Goal: Transaction & Acquisition: Purchase product/service

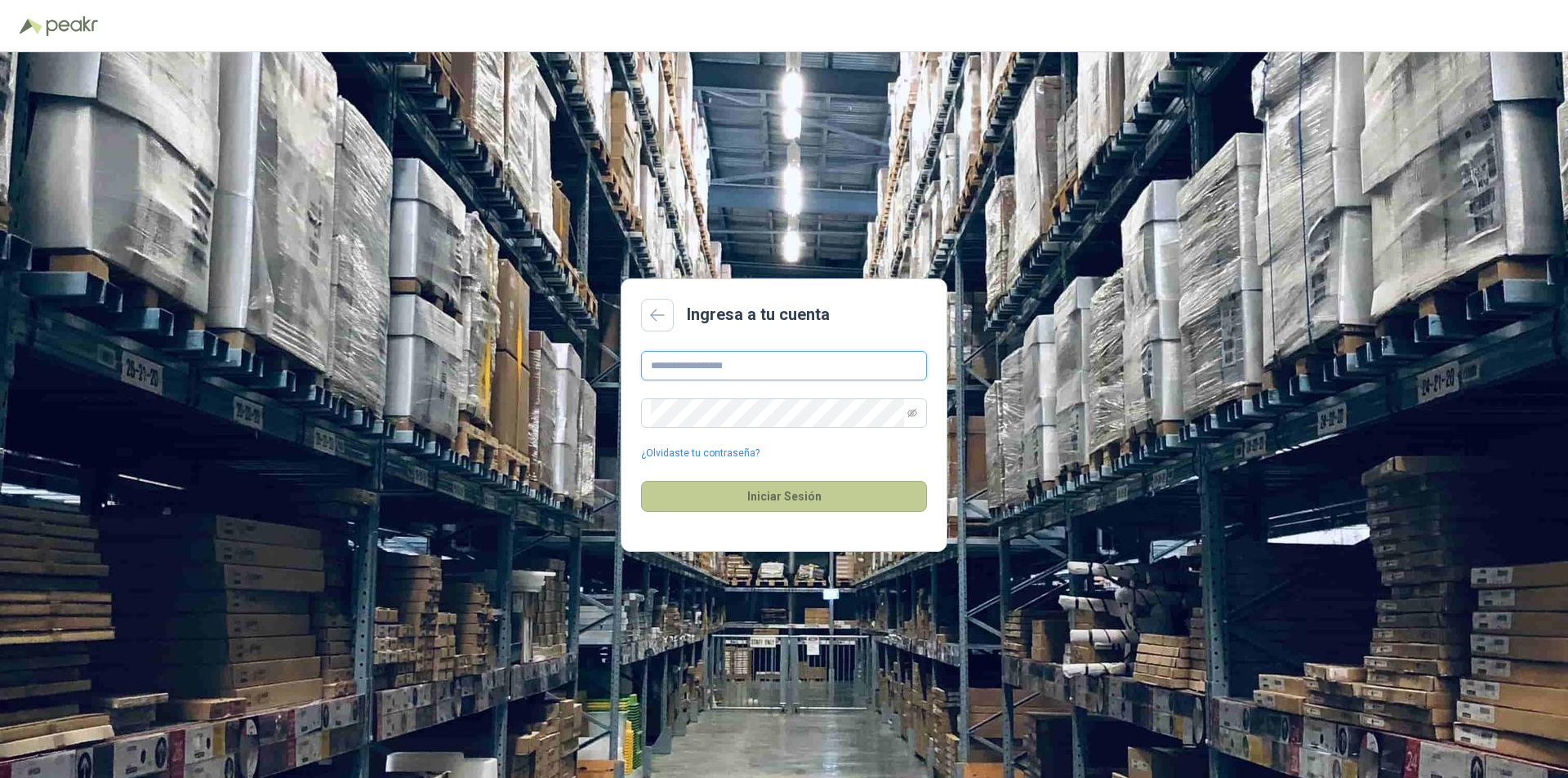
type input "**********"
click at [794, 496] on button "Iniciar Sesión" at bounding box center [784, 496] width 286 height 31
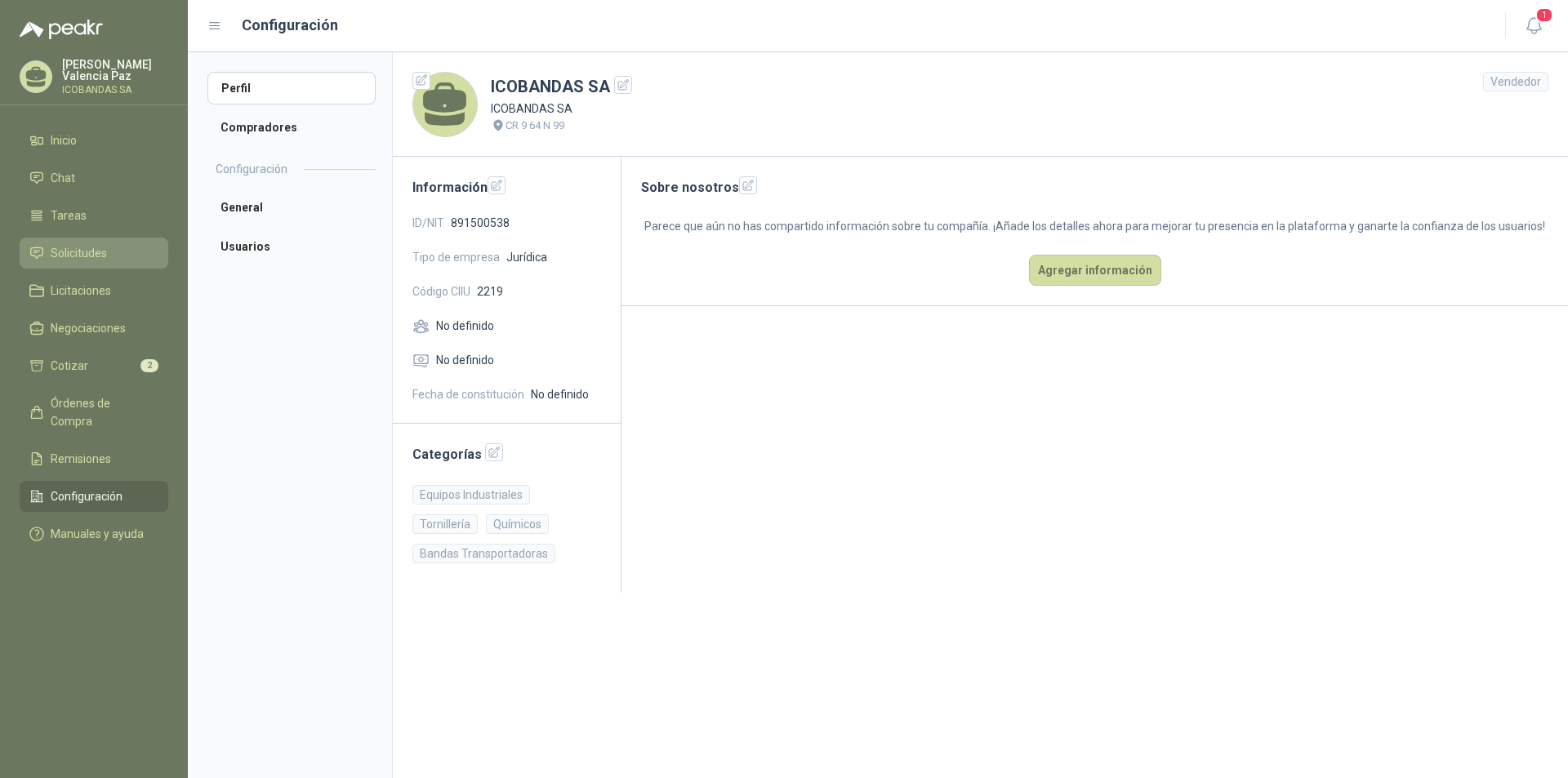
click at [94, 255] on span "Solicitudes" at bounding box center [79, 254] width 56 height 18
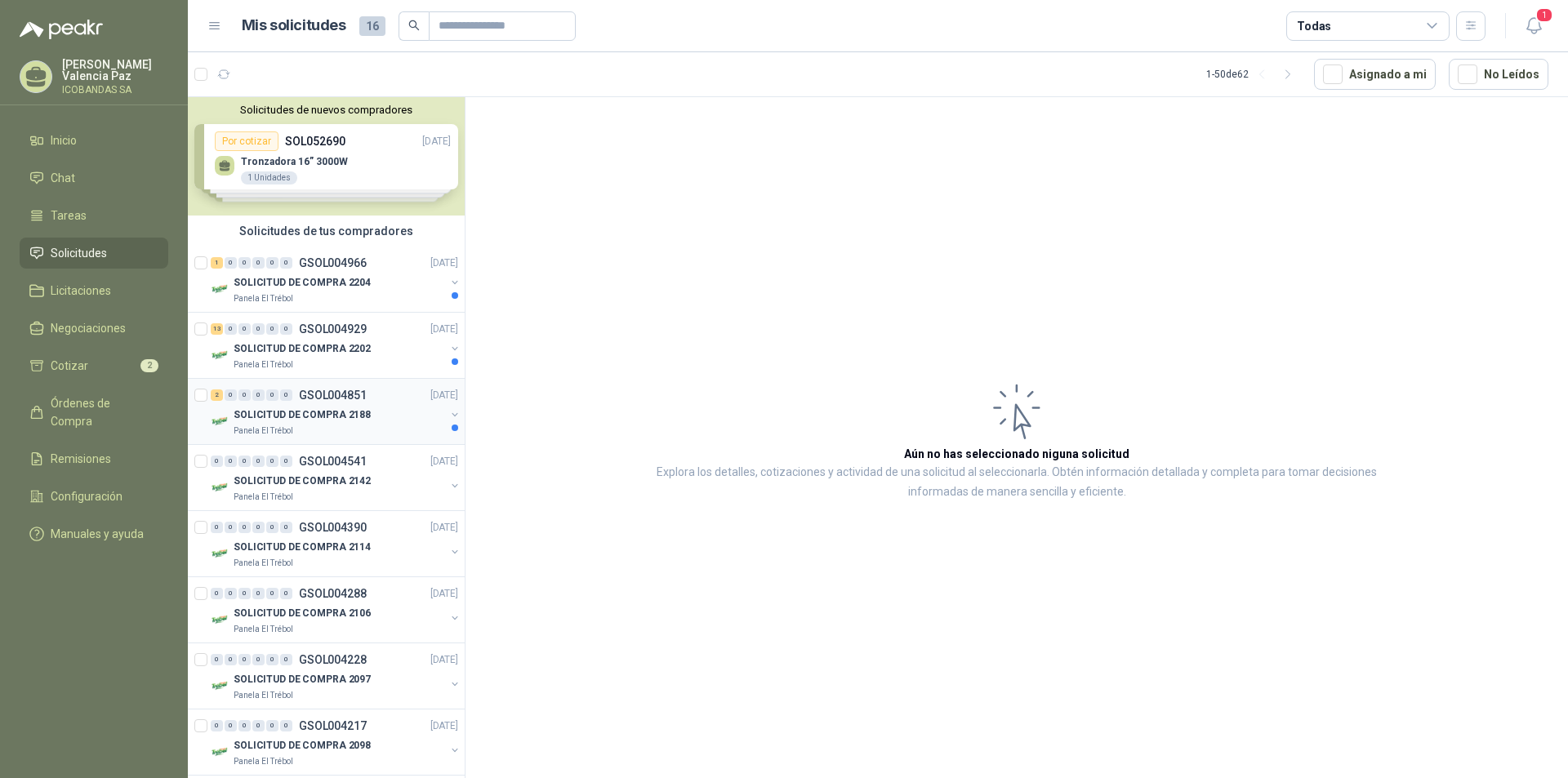
click at [303, 423] on p "SOLICITUD DE COMPRA 2188" at bounding box center [302, 415] width 138 height 16
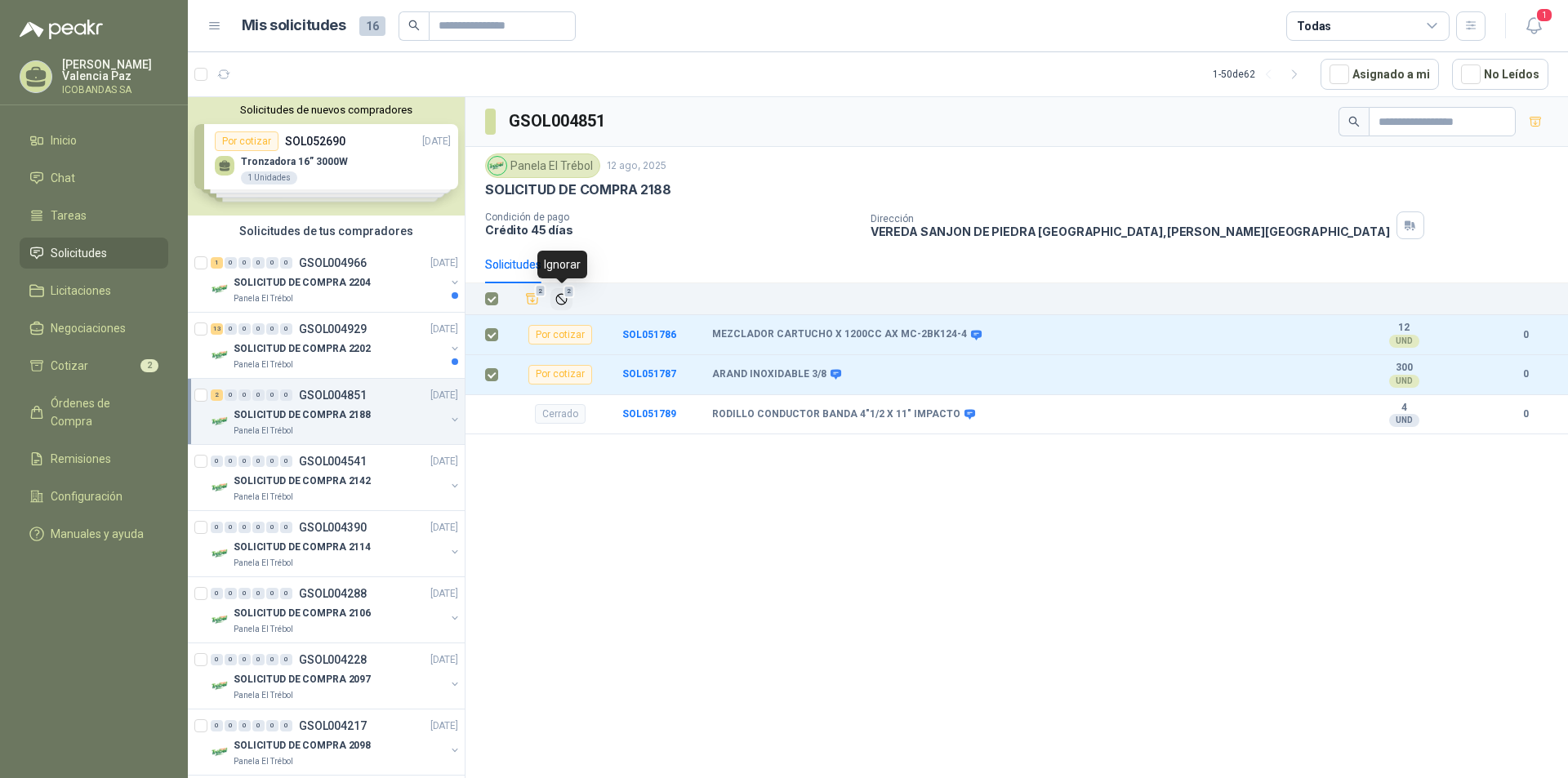
click at [564, 298] on icon "Ignorar" at bounding box center [561, 299] width 14 height 14
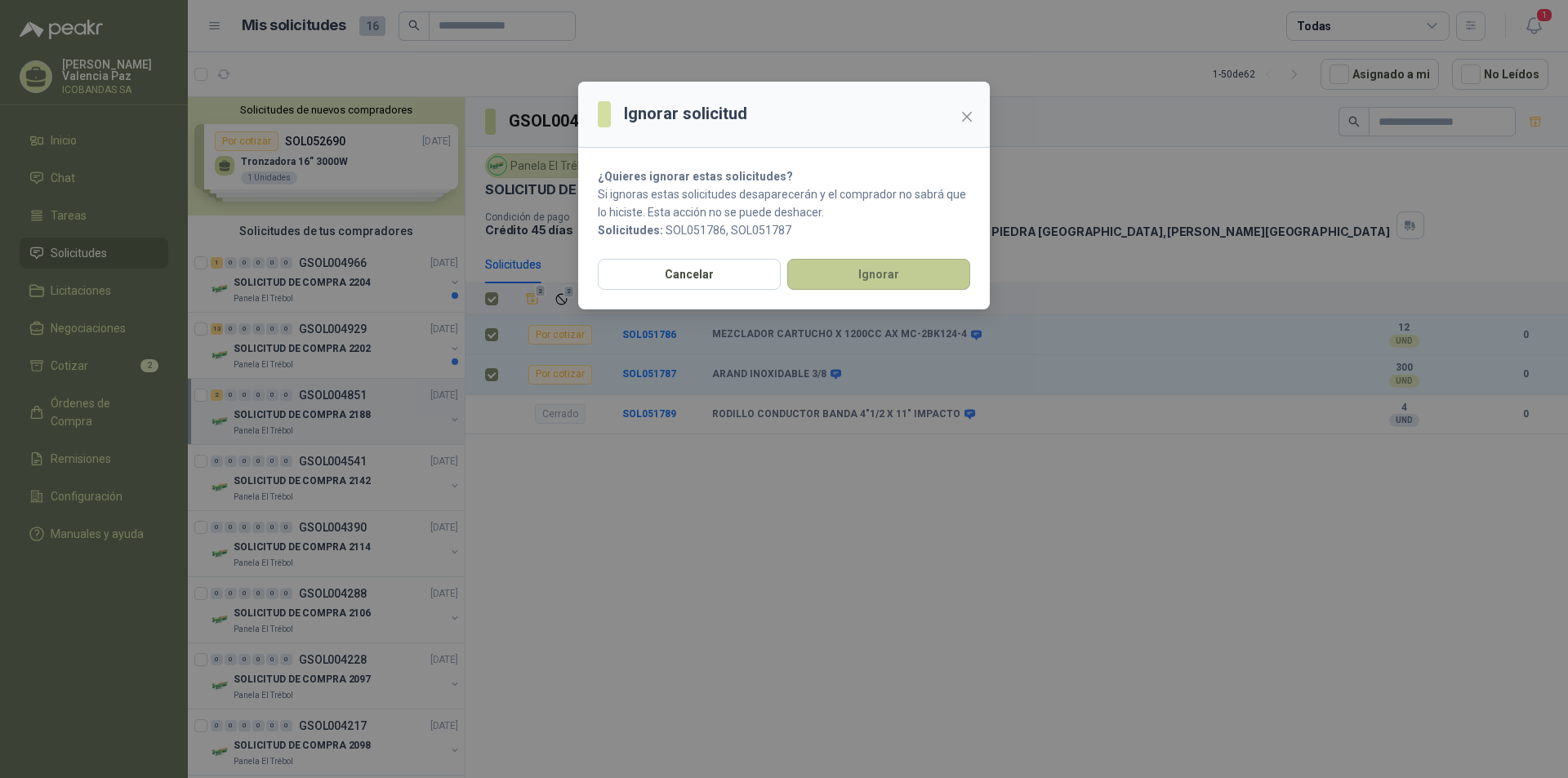
click at [900, 274] on button "Ignorar" at bounding box center [878, 274] width 183 height 31
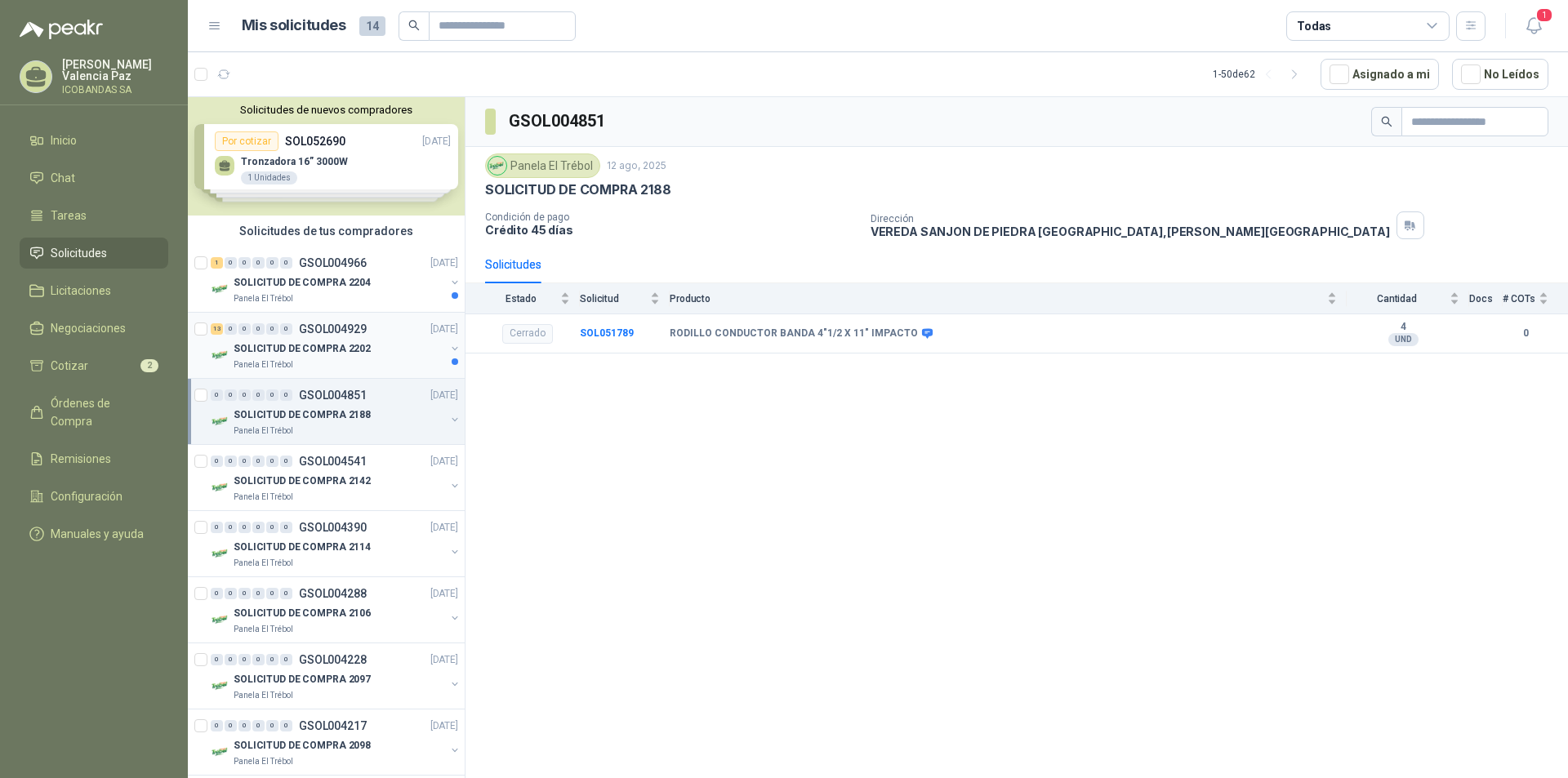
click at [316, 337] on div "13 0 0 0 0 0 GSOL004929 [DATE]" at bounding box center [335, 329] width 251 height 20
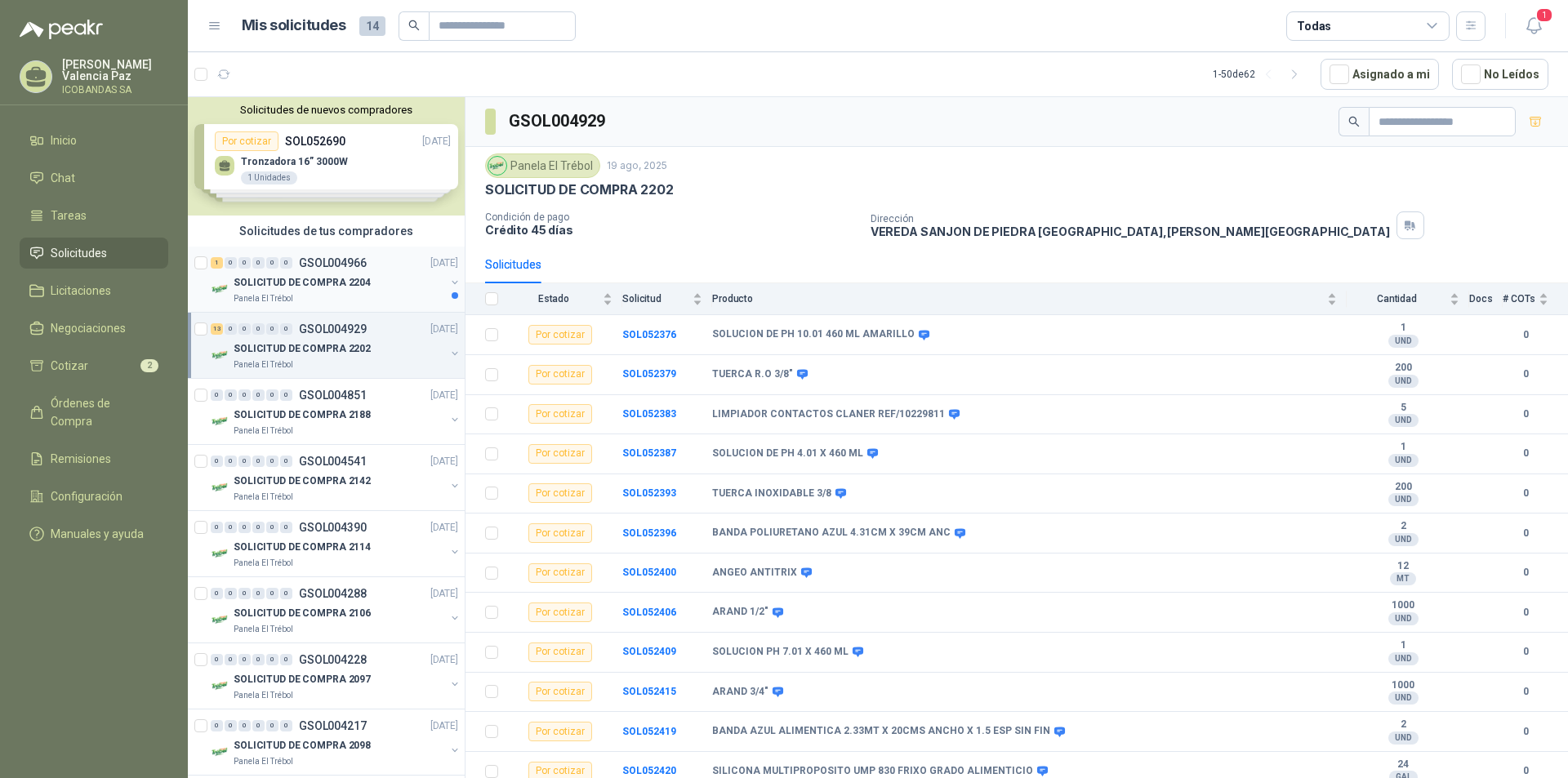
click at [297, 270] on div "1 0 0 0 0 0 GSOL004966 [DATE]" at bounding box center [335, 263] width 251 height 20
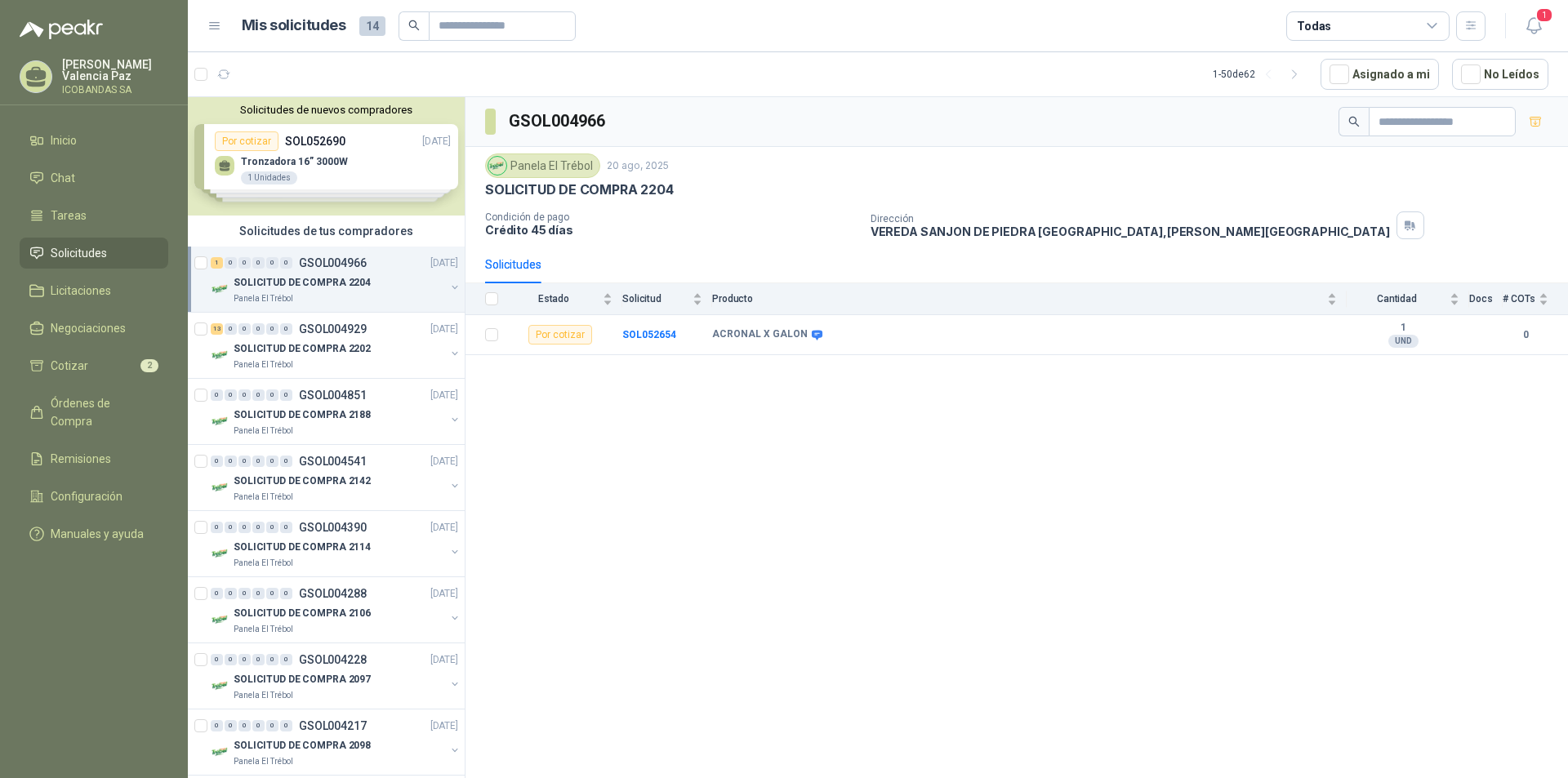
click at [313, 299] on div "Panela El Trébol" at bounding box center [339, 299] width 211 height 13
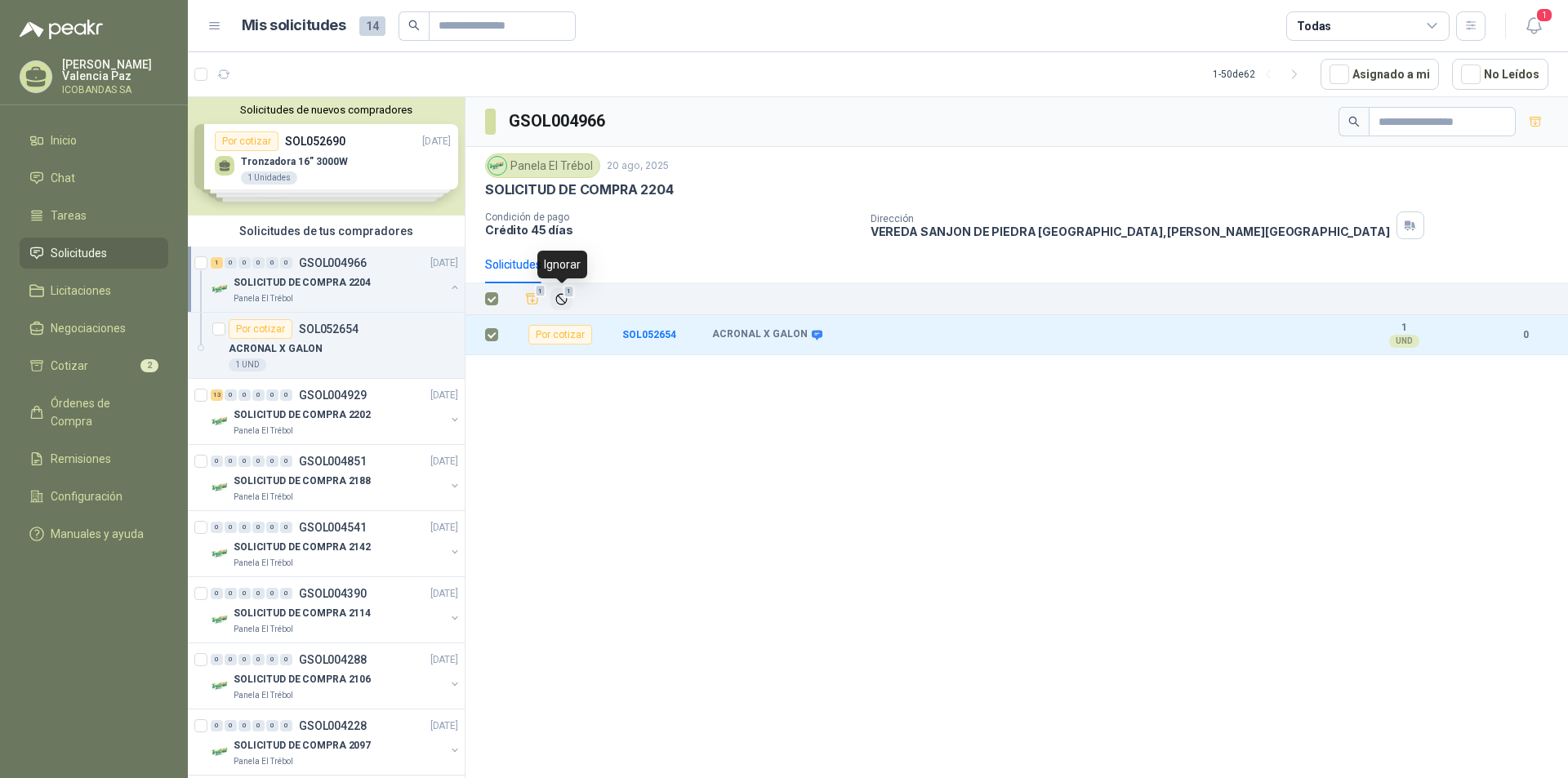
click at [571, 298] on span "1" at bounding box center [569, 292] width 12 height 13
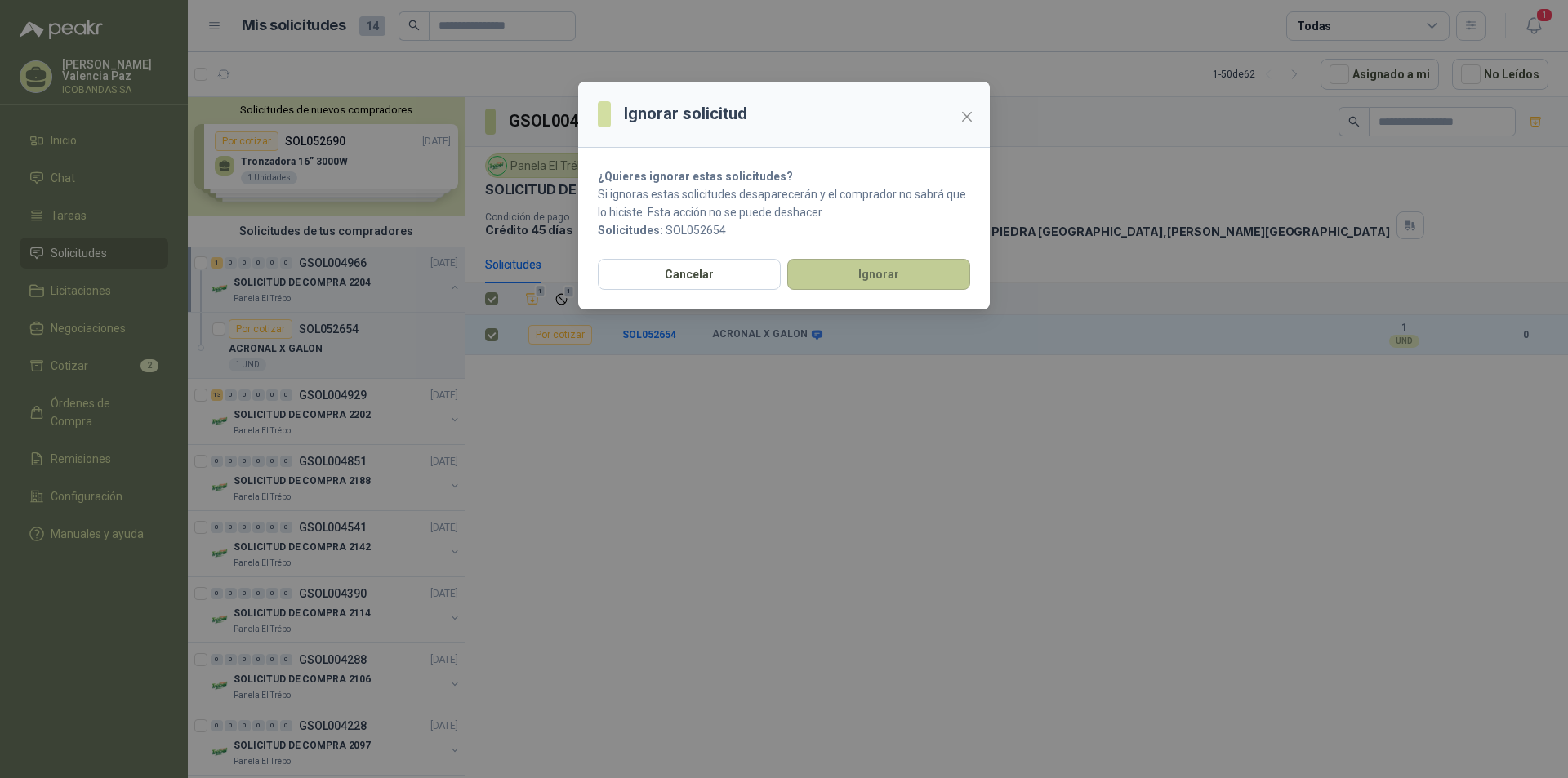
click at [900, 272] on button "Ignorar" at bounding box center [878, 274] width 183 height 31
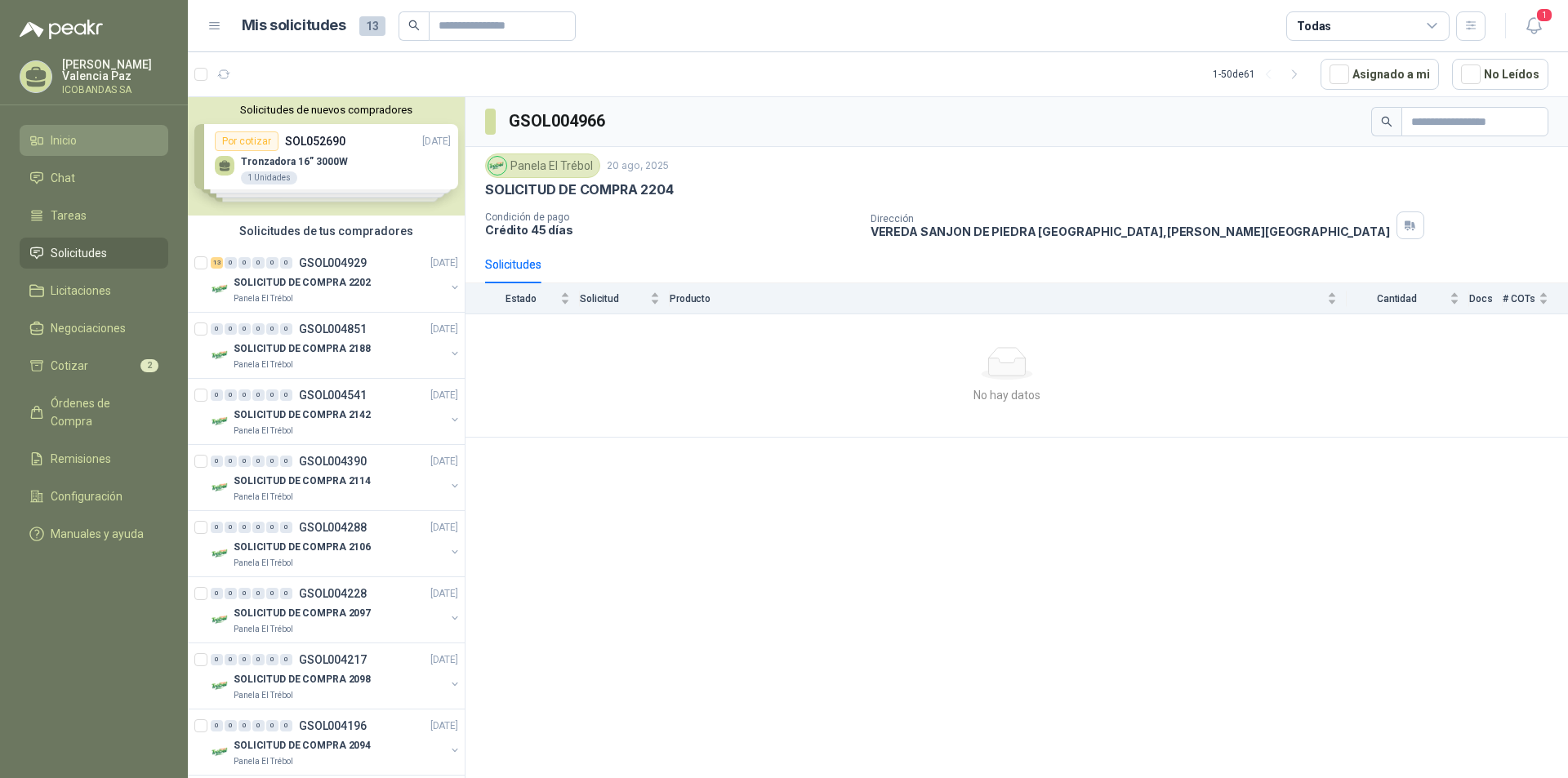
click at [93, 134] on li "Inicio" at bounding box center [94, 141] width 129 height 18
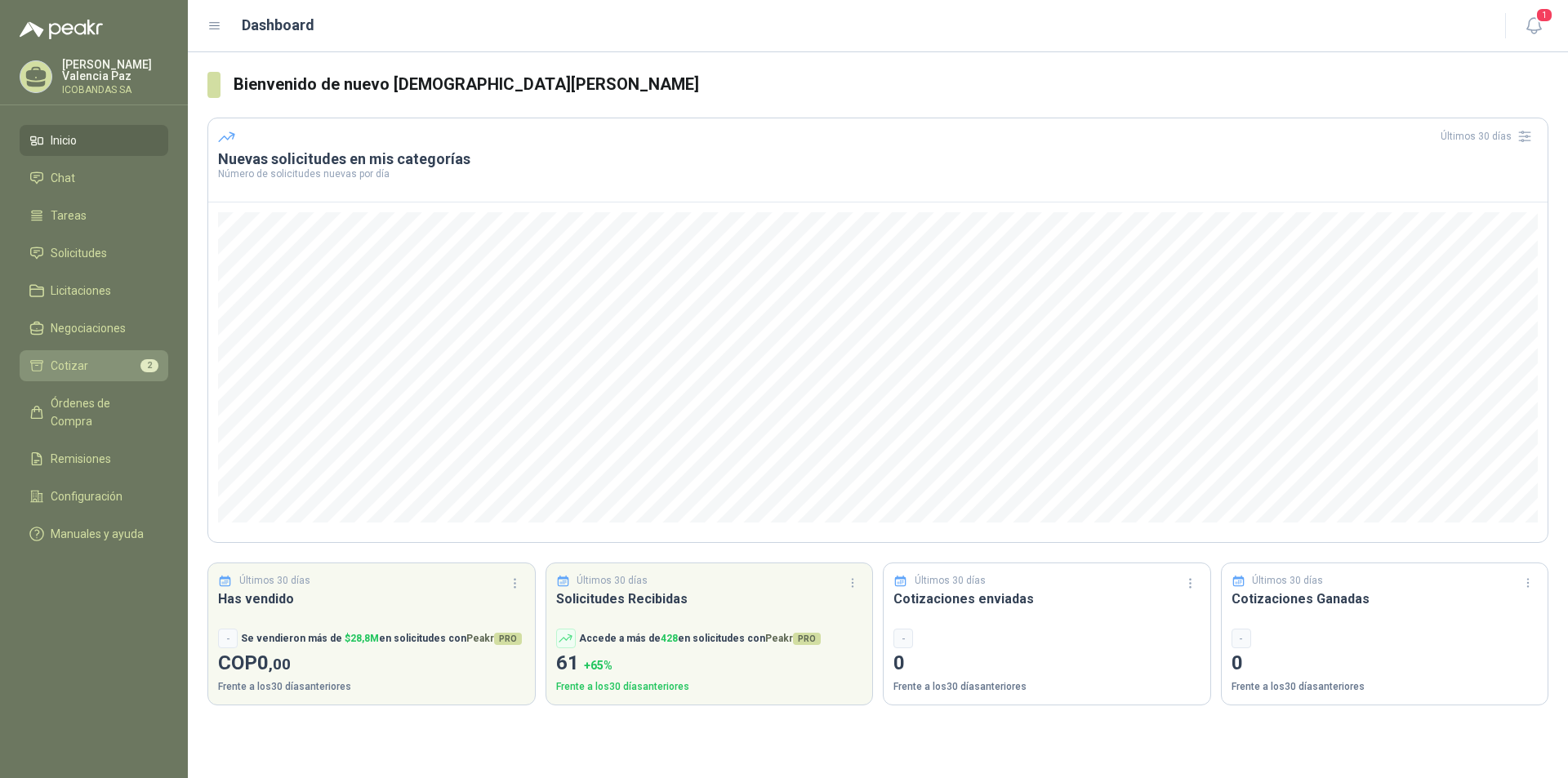
click at [107, 360] on li "Cotizar 2" at bounding box center [94, 366] width 129 height 18
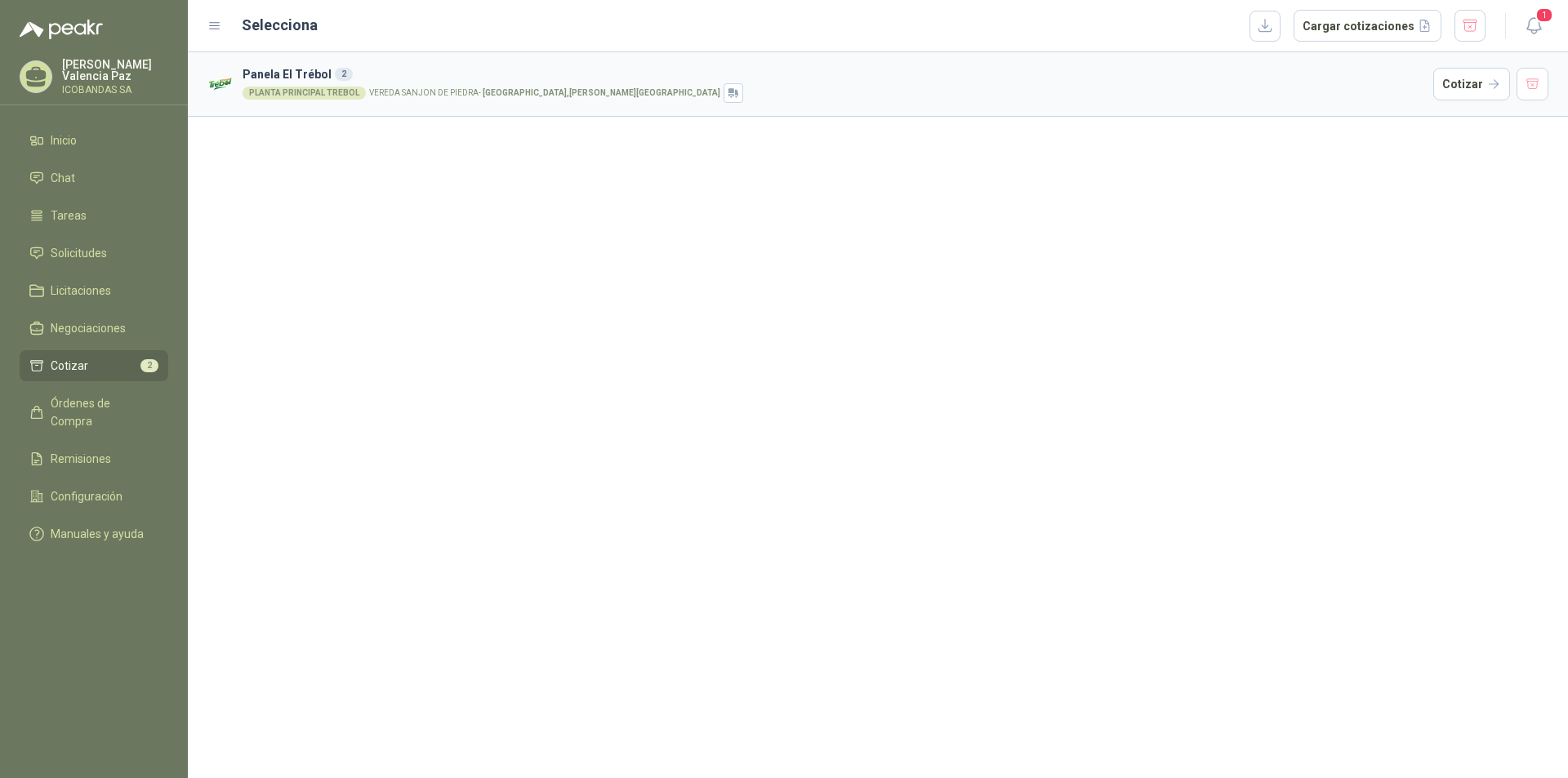
click at [436, 106] on article "Panela El Trébol 2 PLANTA PRINCIPAL TREBOL VEREDA SANJON DE PIEDRA - Andalucía …" at bounding box center [878, 85] width 1380 height 65
click at [340, 74] on div "2" at bounding box center [344, 75] width 18 height 13
click at [1459, 81] on button "Cotizar" at bounding box center [1471, 84] width 77 height 32
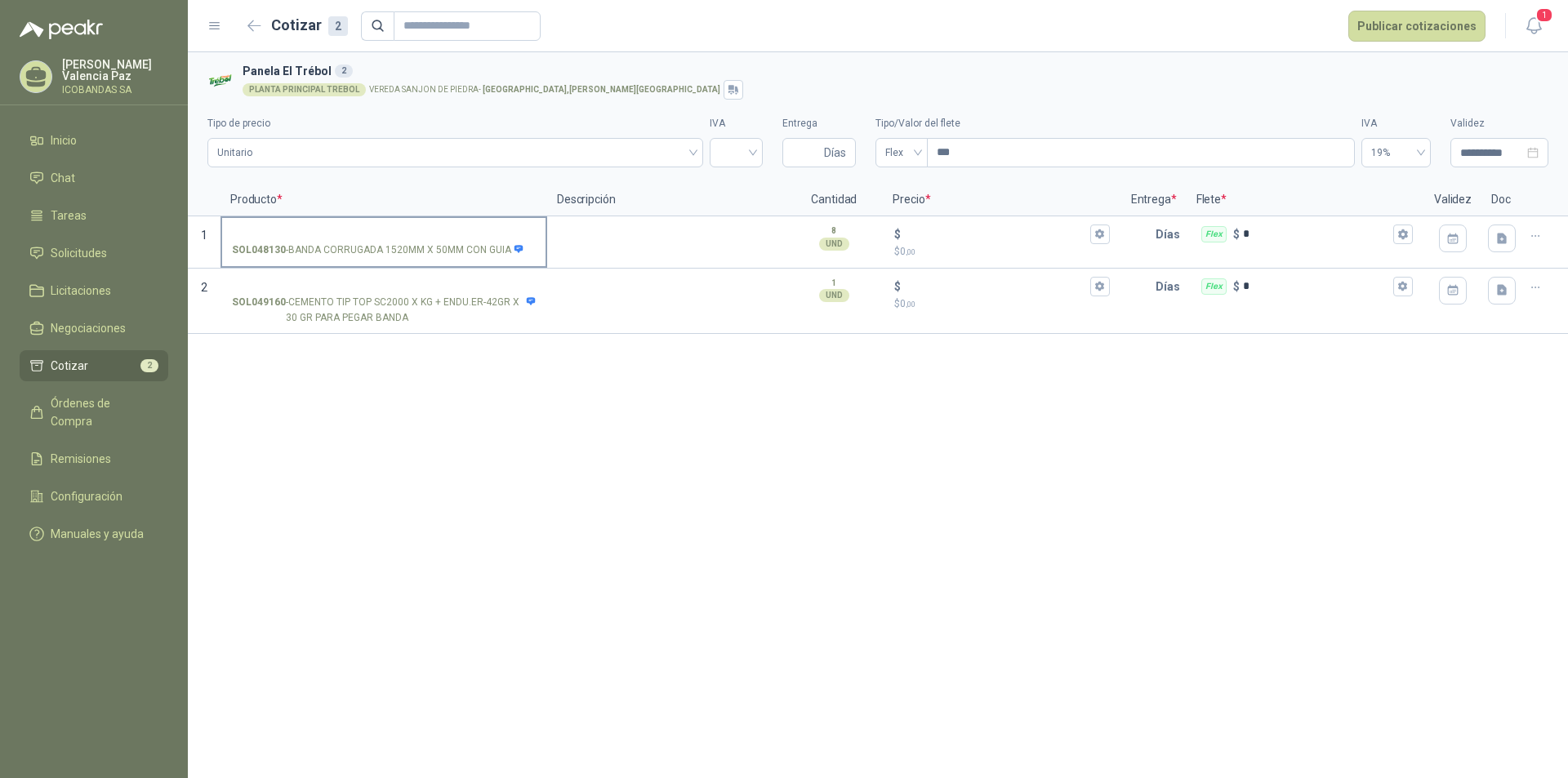
click at [355, 243] on p "SOL048130 - BANDA CORRUGADA 1520MM X 50MM CON GUIA" at bounding box center [378, 250] width 292 height 16
click at [355, 241] on input "SOL048130 - BANDA CORRUGADA 1520MM X 50MM CON GUIA" at bounding box center [384, 234] width 304 height 12
drag, startPoint x: 420, startPoint y: 244, endPoint x: 289, endPoint y: 384, distance: 191.7
click at [296, 396] on div "**********" at bounding box center [878, 415] width 1380 height 726
click at [267, 238] on input "SOL048130 - BANDA CORRUGADA 1520MM X 50MM CON GUIA" at bounding box center [384, 234] width 304 height 12
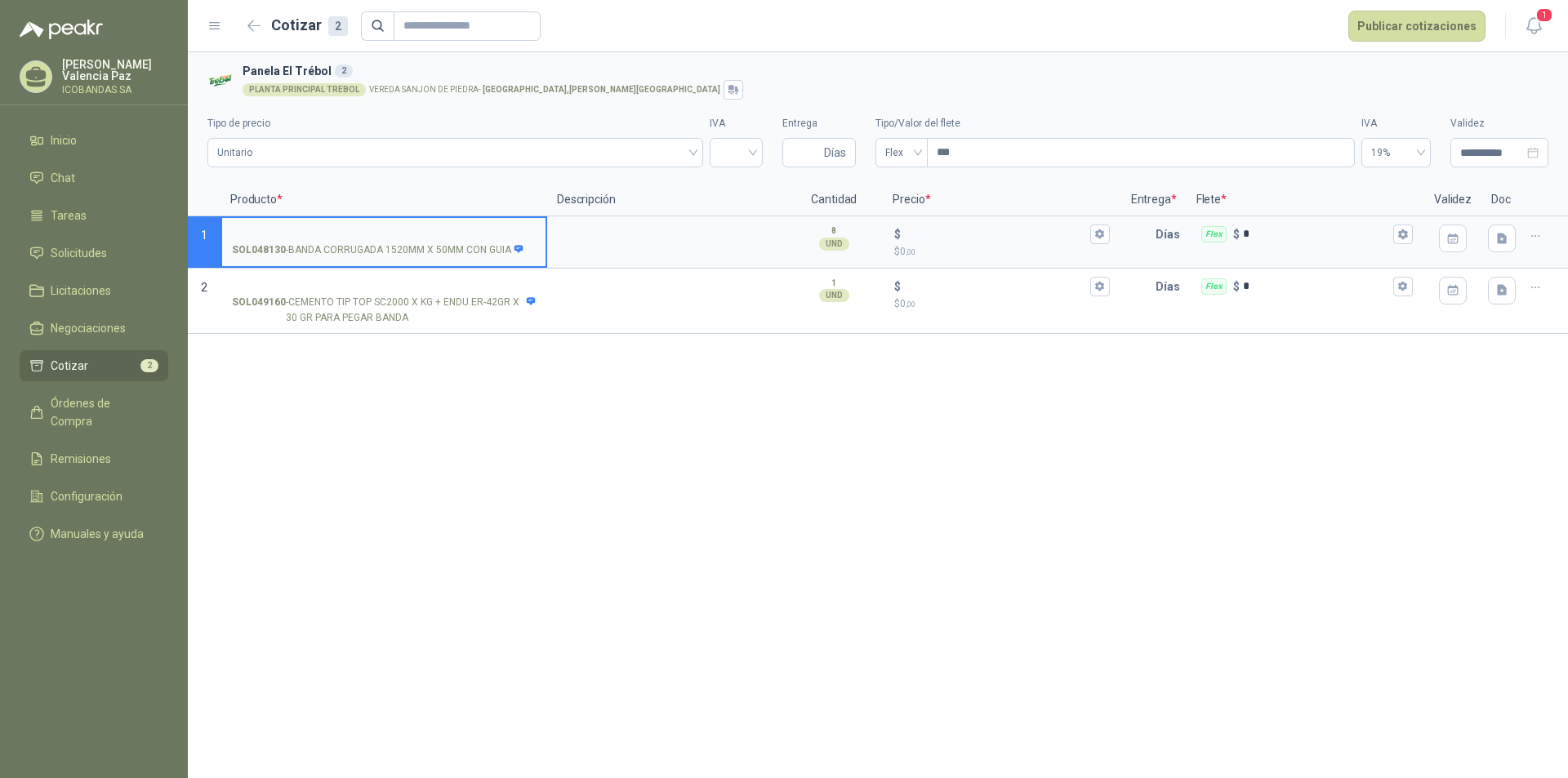
click at [267, 238] on input "SOL048130 - BANDA CORRUGADA 1520MM X 50MM CON GUIA" at bounding box center [384, 234] width 304 height 12
click at [400, 304] on p "SOL049160 - CEMENTO TIP TOP SC2000 X KG + ENDU.ER-42GR X 30 GR PARA PEGAR BANDA" at bounding box center [384, 310] width 304 height 31
click at [400, 293] on input "SOL049160 - CEMENTO TIP TOP SC2000 X KG + ENDU.ER-42GR X 30 GR PARA PEGAR BANDA" at bounding box center [384, 287] width 304 height 12
click at [401, 246] on p "SOL048130 - BANDA CORRUGADA 1520MM X 50MM CON GUIA" at bounding box center [378, 250] width 292 height 16
click at [401, 241] on input "SOL048130 - BANDA CORRUGADA 1520MM X 50MM CON GUIA" at bounding box center [384, 234] width 304 height 12
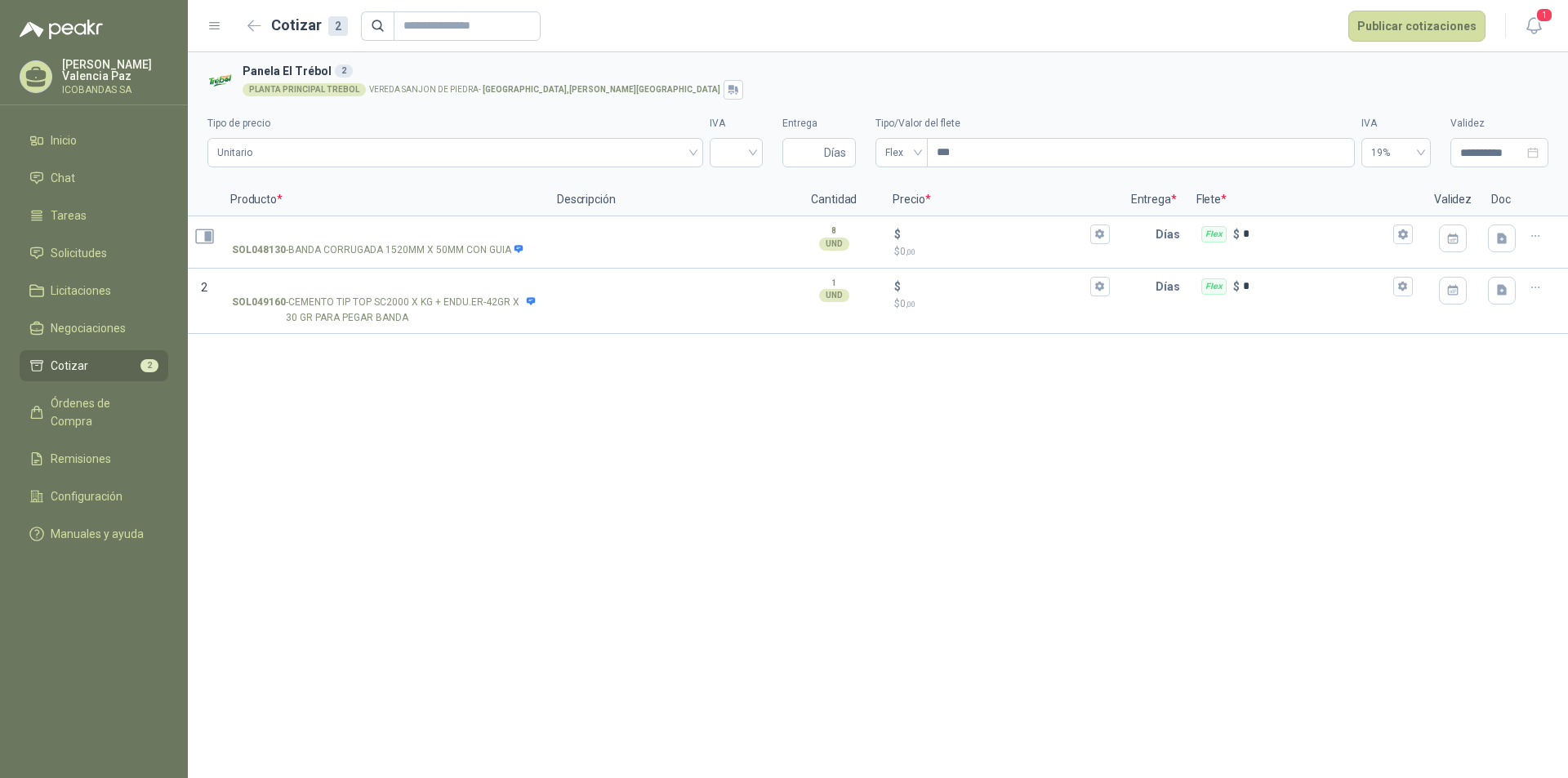
click at [208, 244] on icon "Abrir detalle" at bounding box center [205, 236] width 21 height 21
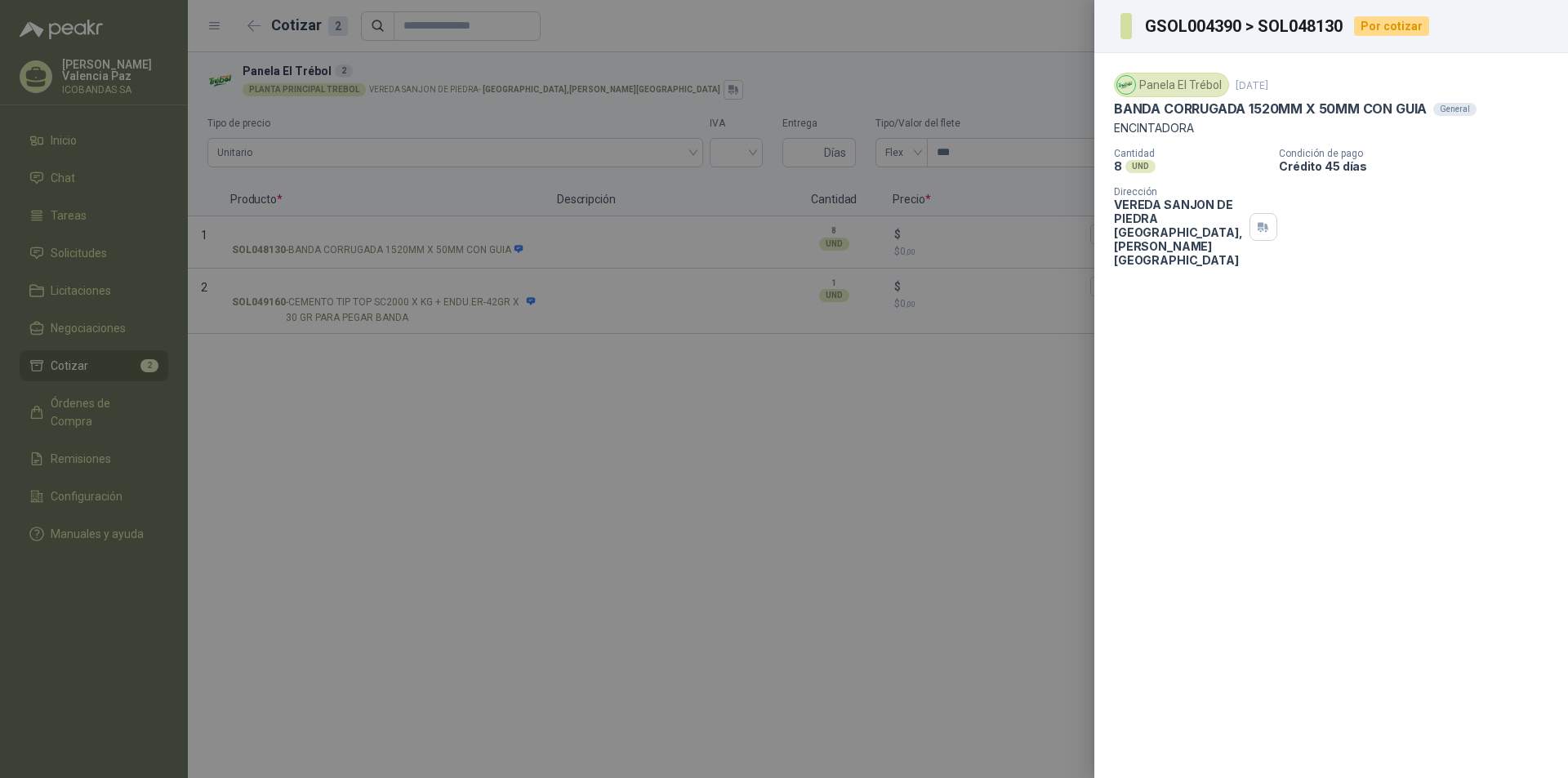
click at [634, 484] on div at bounding box center [784, 389] width 1568 height 778
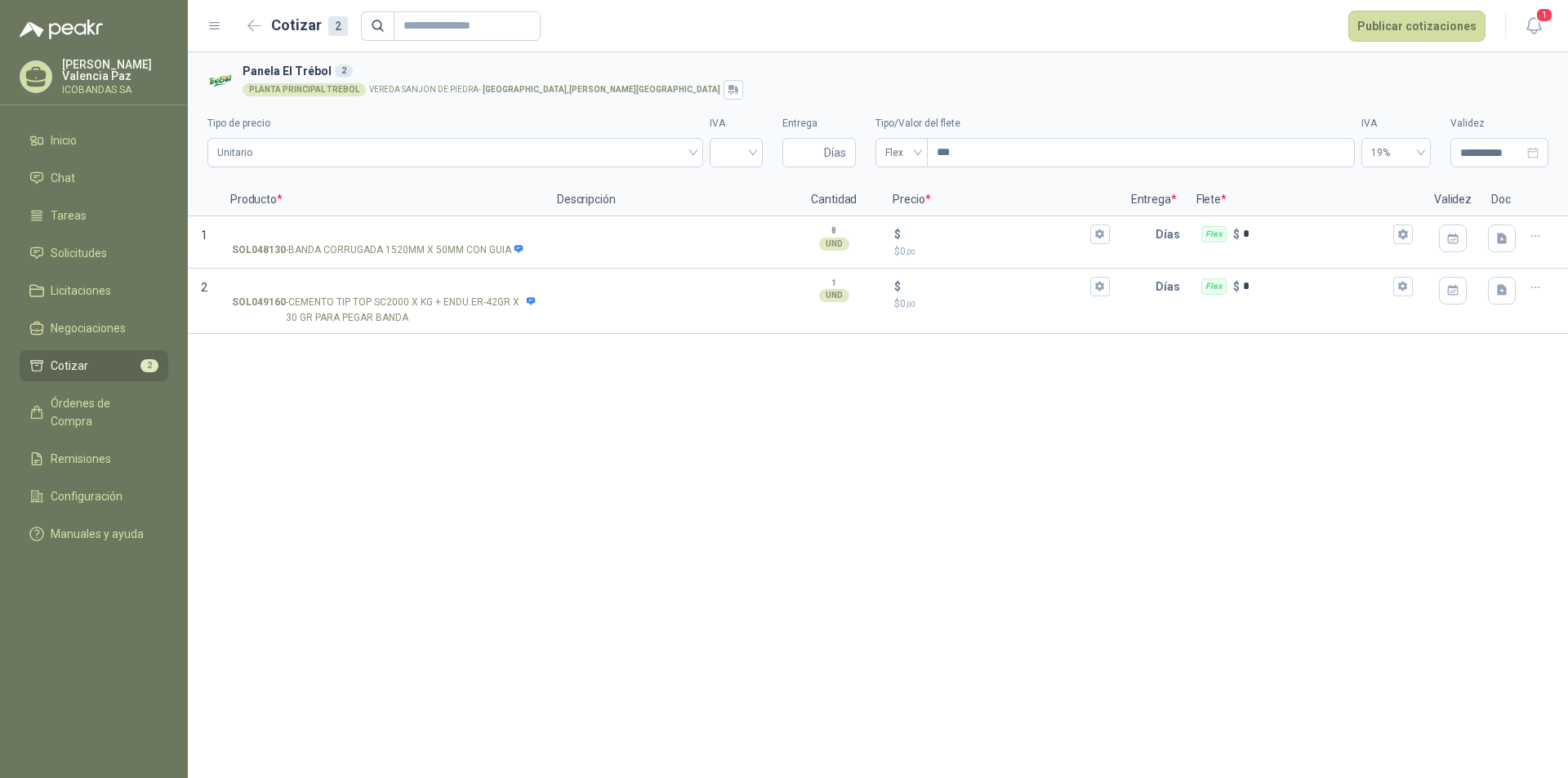
drag, startPoint x: 281, startPoint y: 249, endPoint x: 712, endPoint y: 440, distance: 471.4
click at [712, 440] on div "**********" at bounding box center [878, 415] width 1380 height 726
click at [1527, 239] on button "button" at bounding box center [1536, 236] width 27 height 27
click at [1516, 197] on button "Eliminar cotización" at bounding box center [1476, 197] width 123 height 27
click at [1535, 236] on icon "button" at bounding box center [1535, 236] width 14 height 14
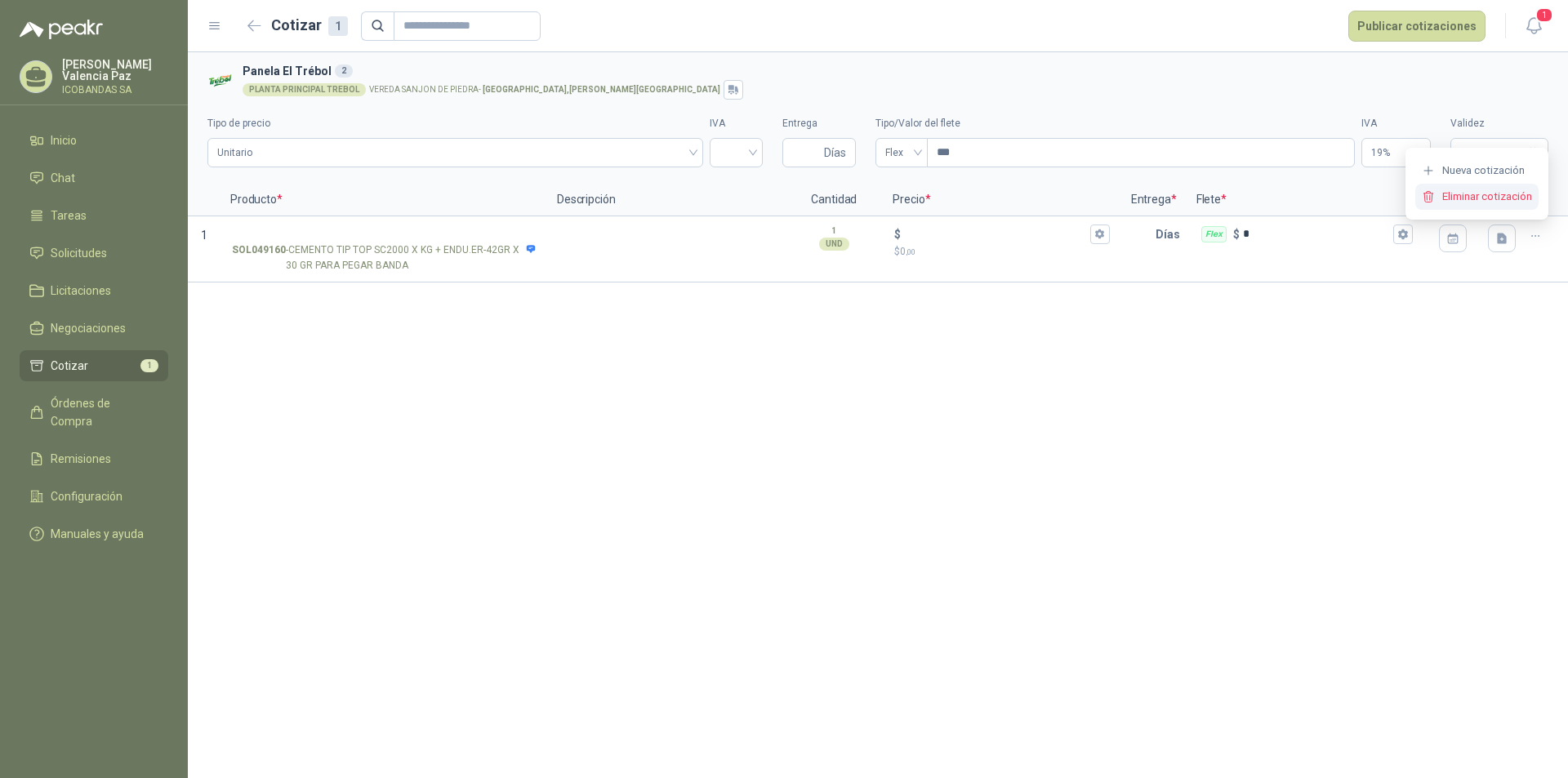
click at [1496, 205] on button "Eliminar cotización" at bounding box center [1476, 197] width 123 height 27
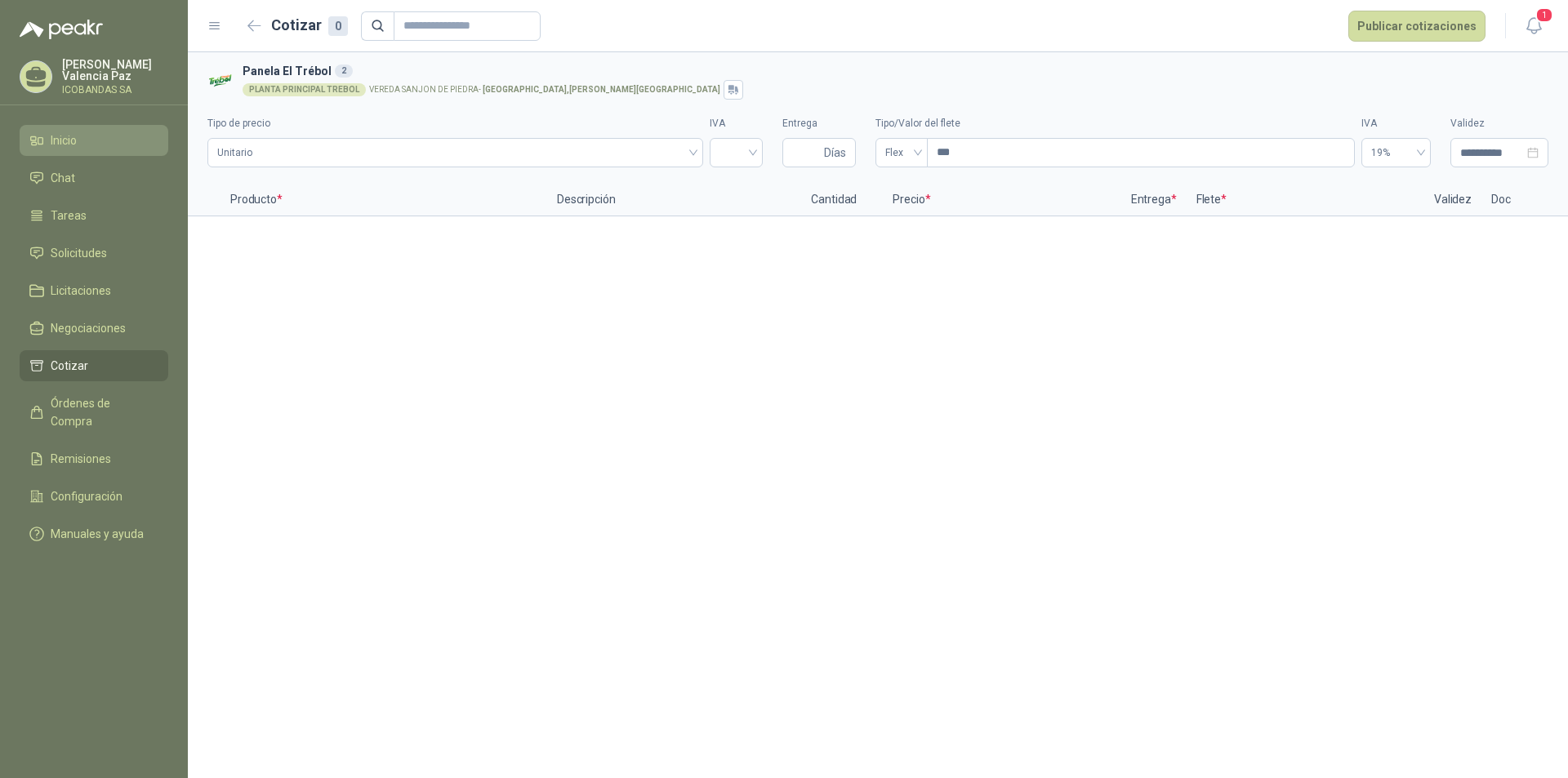
click at [68, 138] on span "Inicio" at bounding box center [64, 141] width 27 height 18
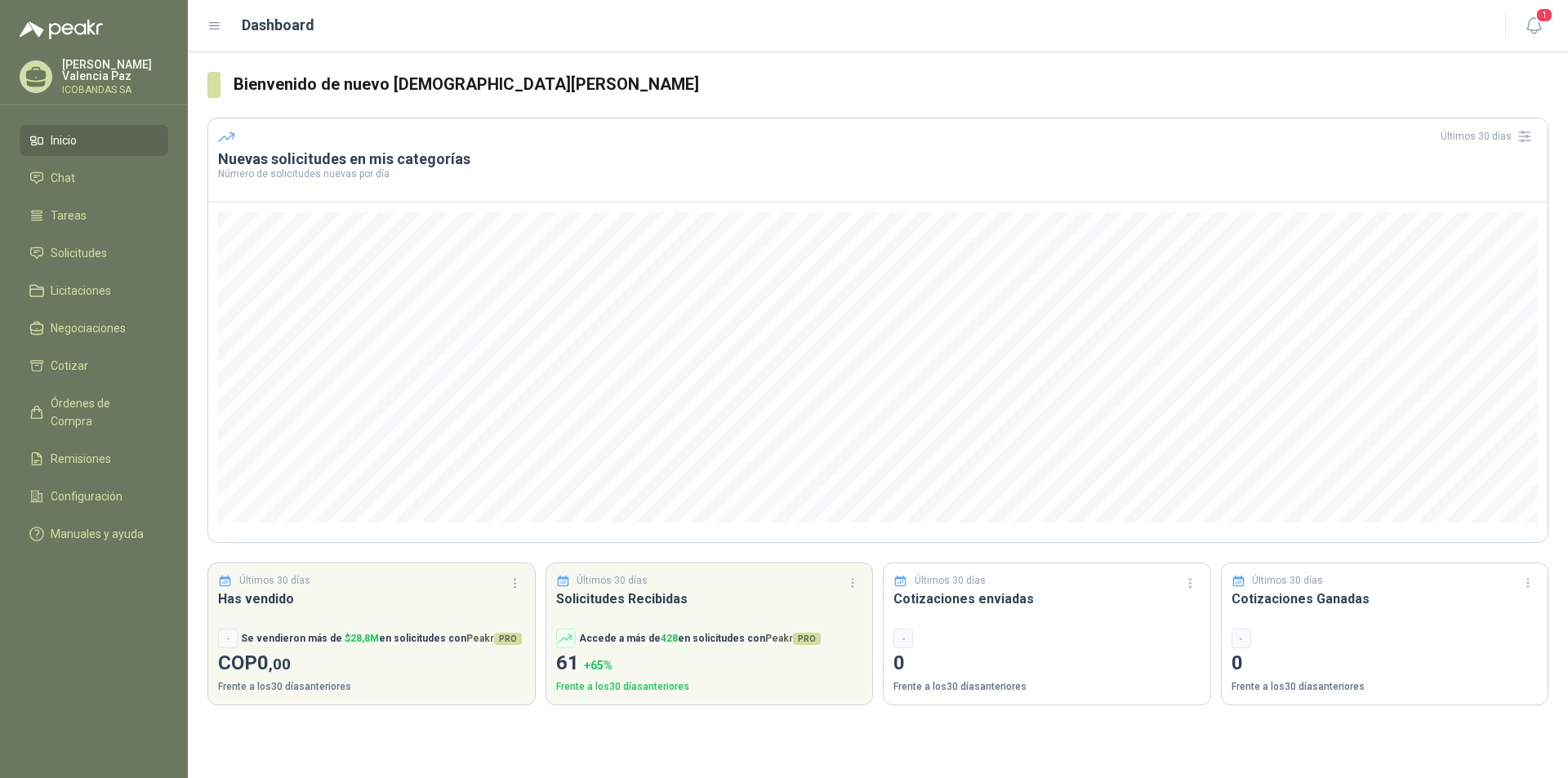
click at [121, 74] on p "Christian Mauricio Valencia Paz" at bounding box center [115, 70] width 106 height 23
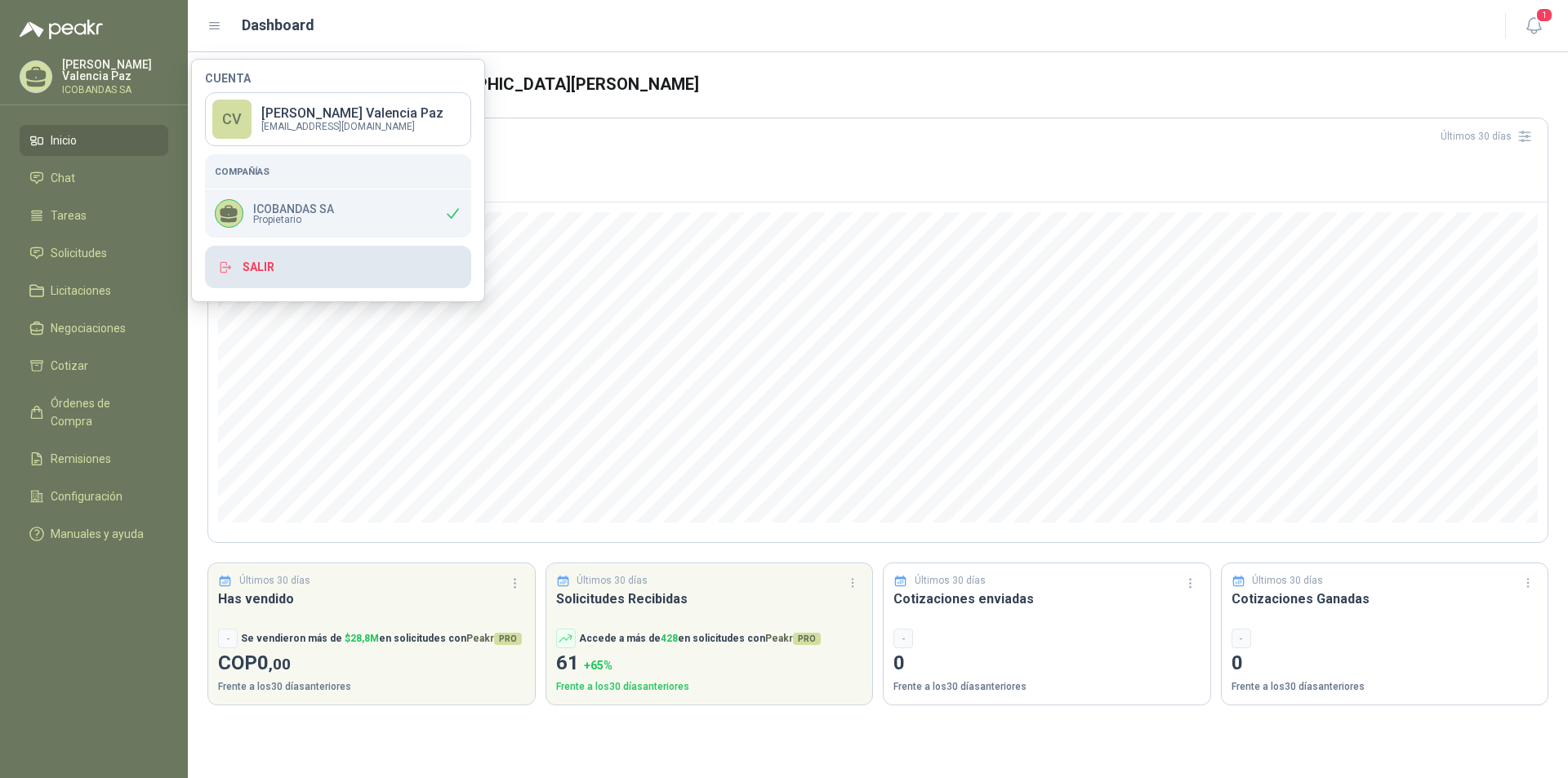
click at [258, 264] on button "Salir" at bounding box center [337, 267] width 266 height 42
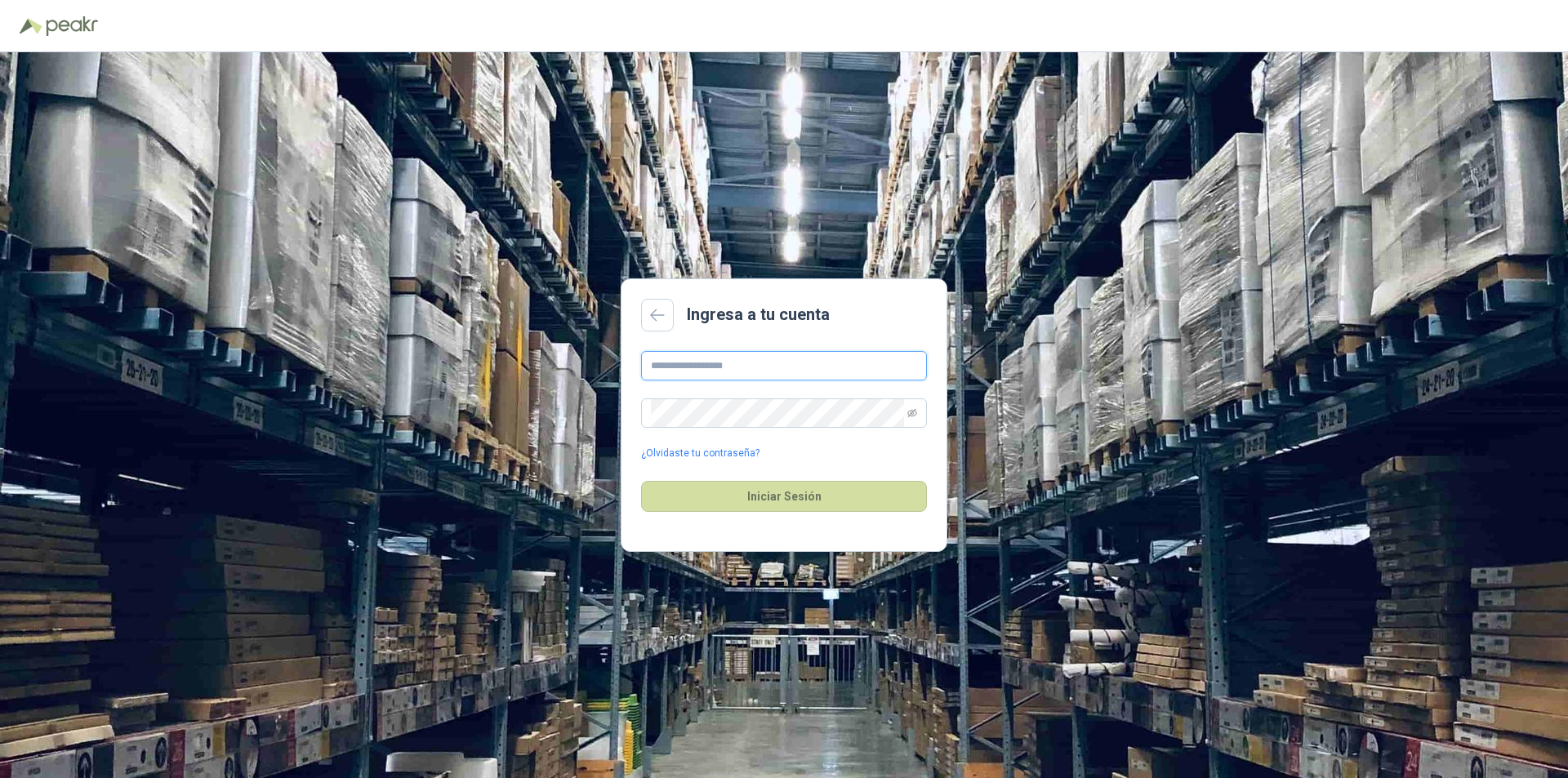
type input "**********"
